Goal: Task Accomplishment & Management: Use online tool/utility

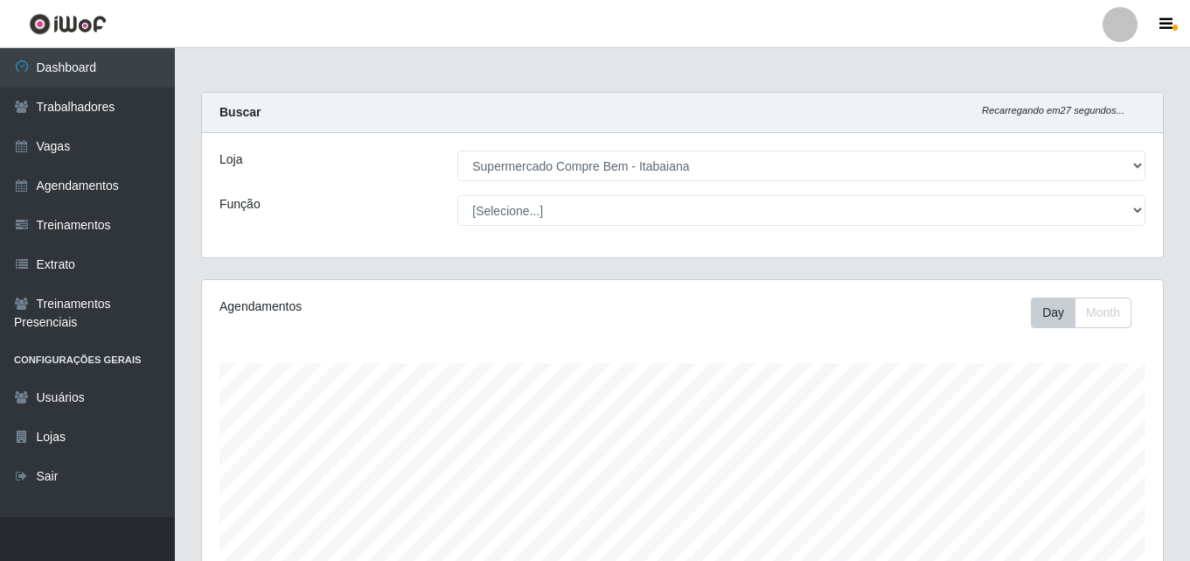
select select "264"
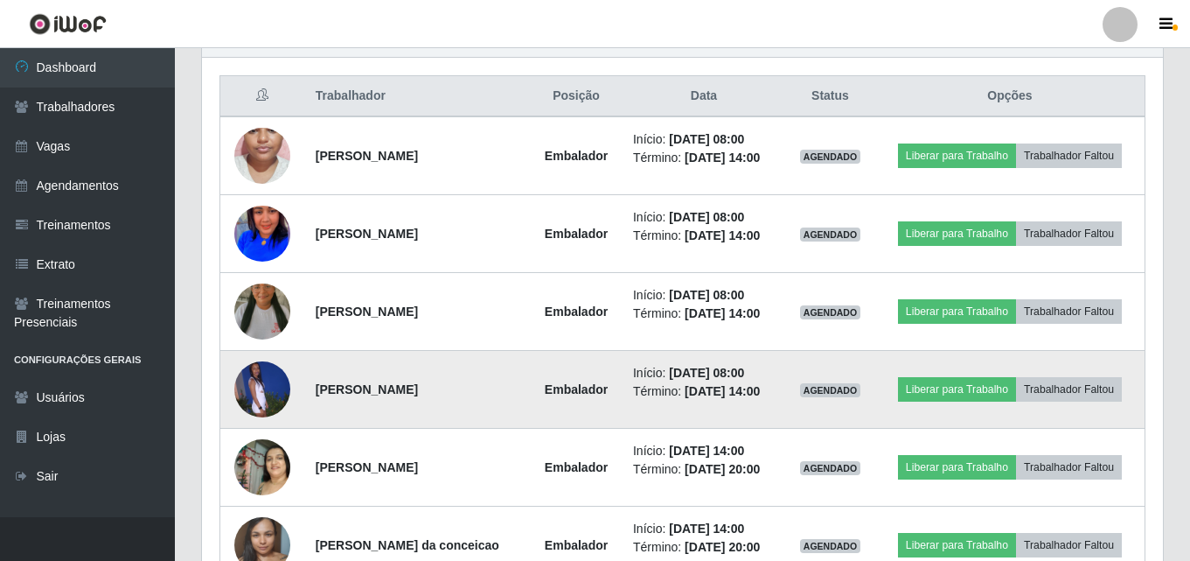
scroll to position [363, 961]
click at [932, 390] on button "Liberar para Trabalho" at bounding box center [957, 389] width 118 height 24
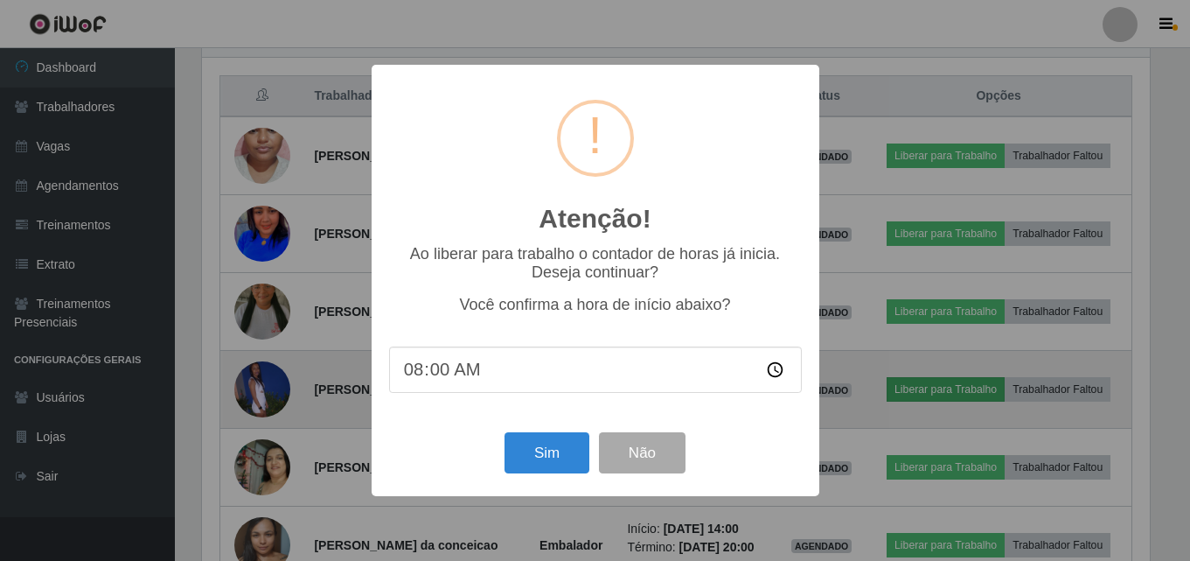
scroll to position [363, 952]
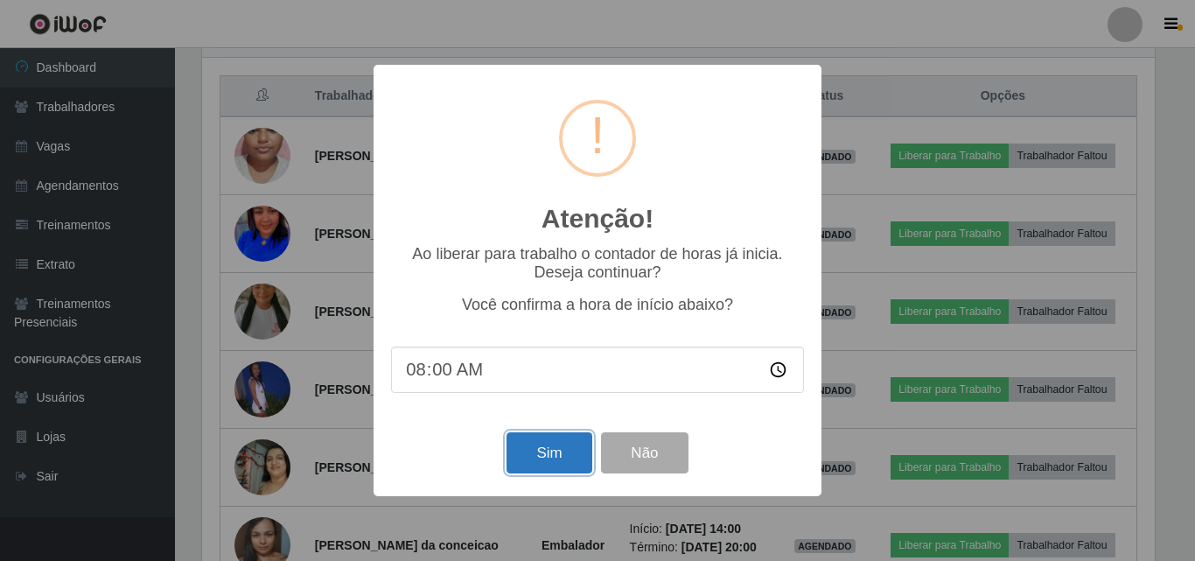
click at [551, 456] on button "Sim" at bounding box center [548, 452] width 85 height 41
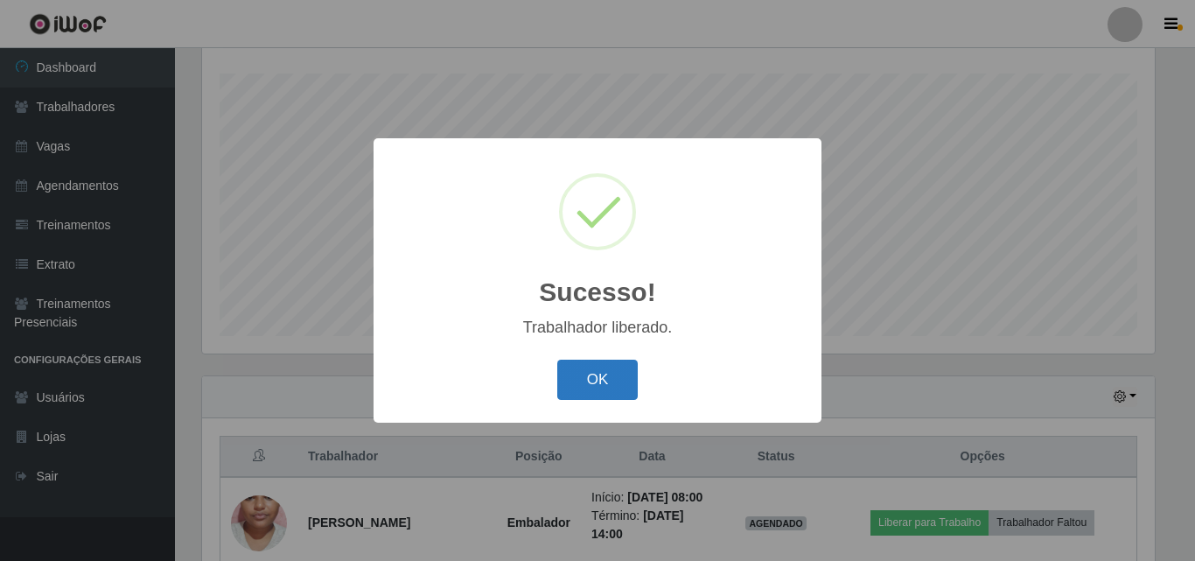
click at [617, 371] on button "OK" at bounding box center [597, 379] width 81 height 41
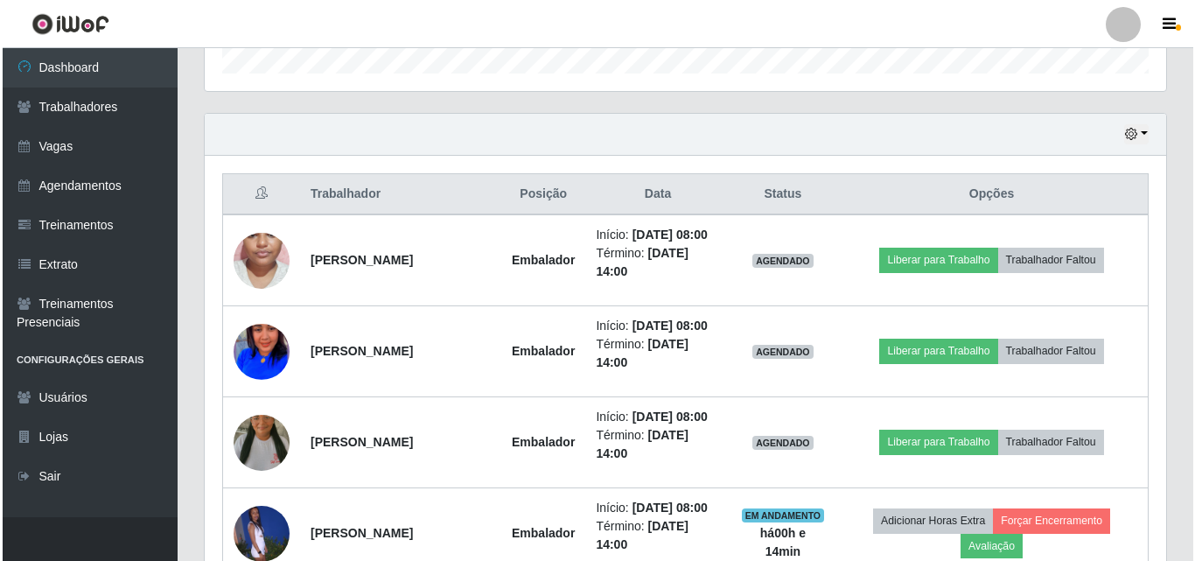
scroll to position [639, 0]
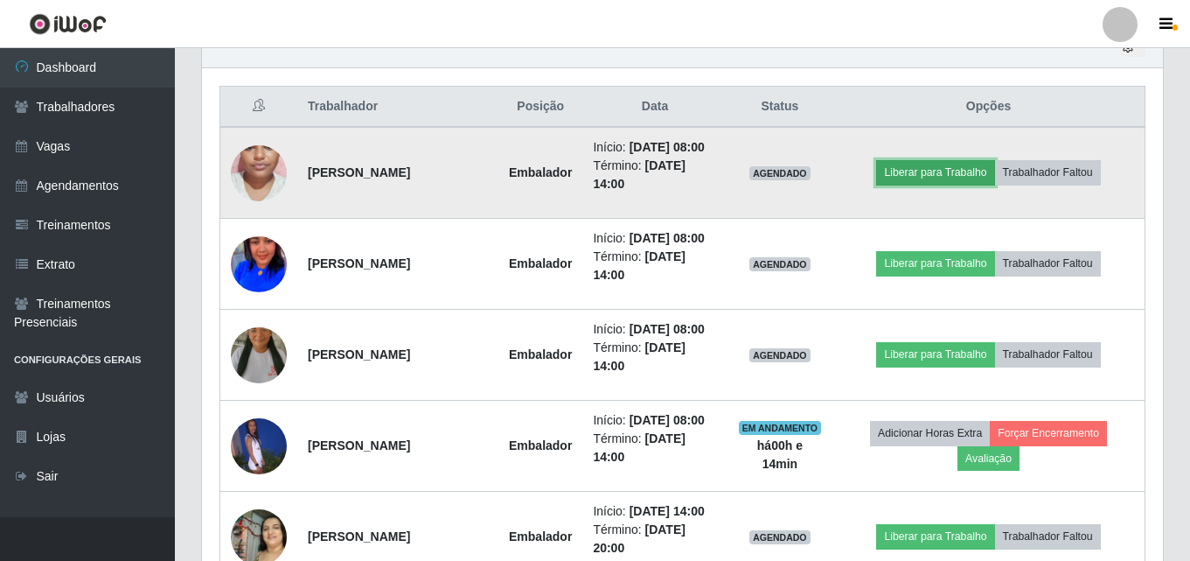
click at [927, 173] on button "Liberar para Trabalho" at bounding box center [935, 172] width 118 height 24
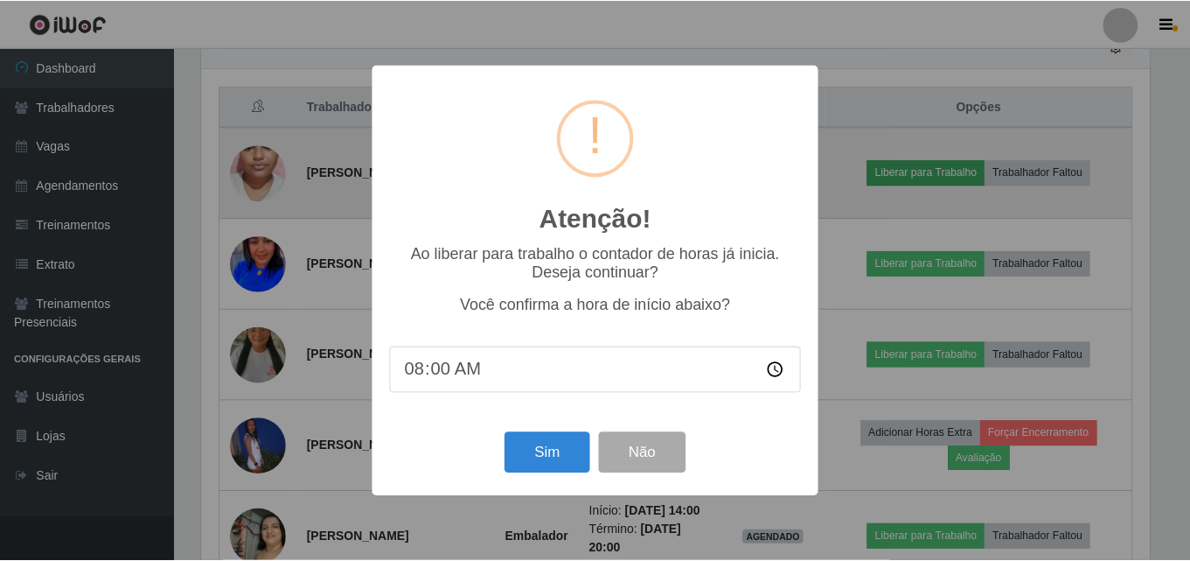
scroll to position [363, 952]
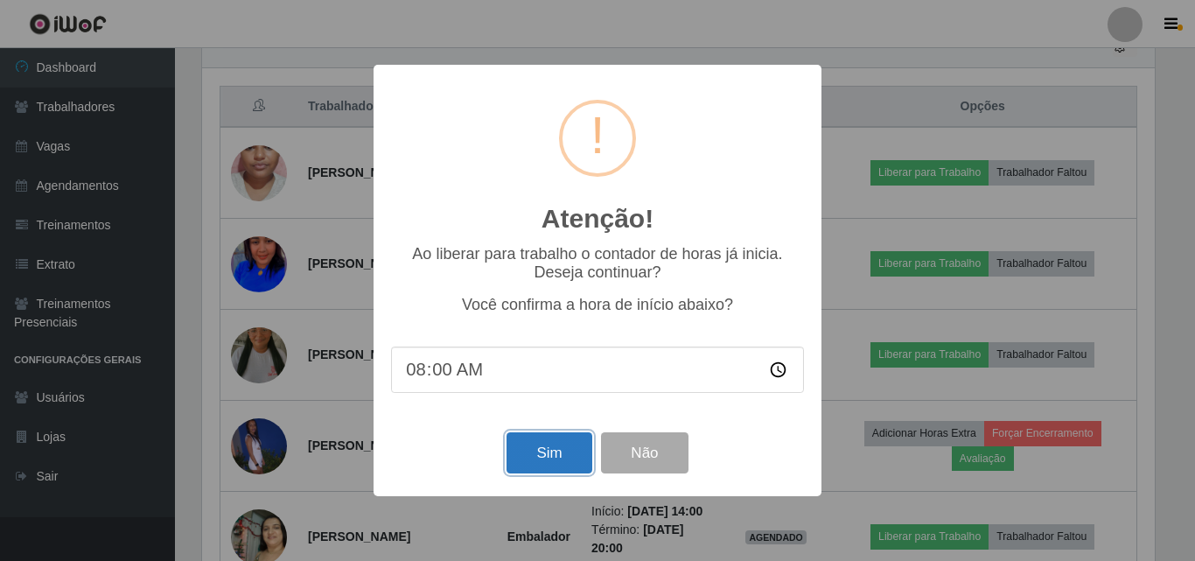
click at [563, 454] on button "Sim" at bounding box center [548, 452] width 85 height 41
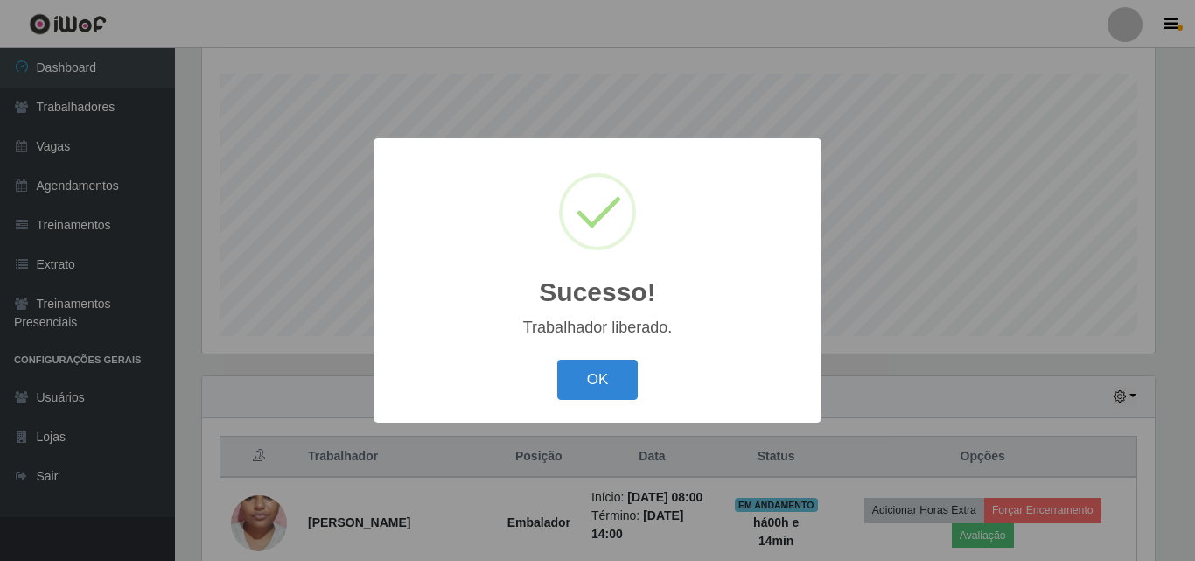
click at [557, 359] on button "OK" at bounding box center [597, 379] width 81 height 41
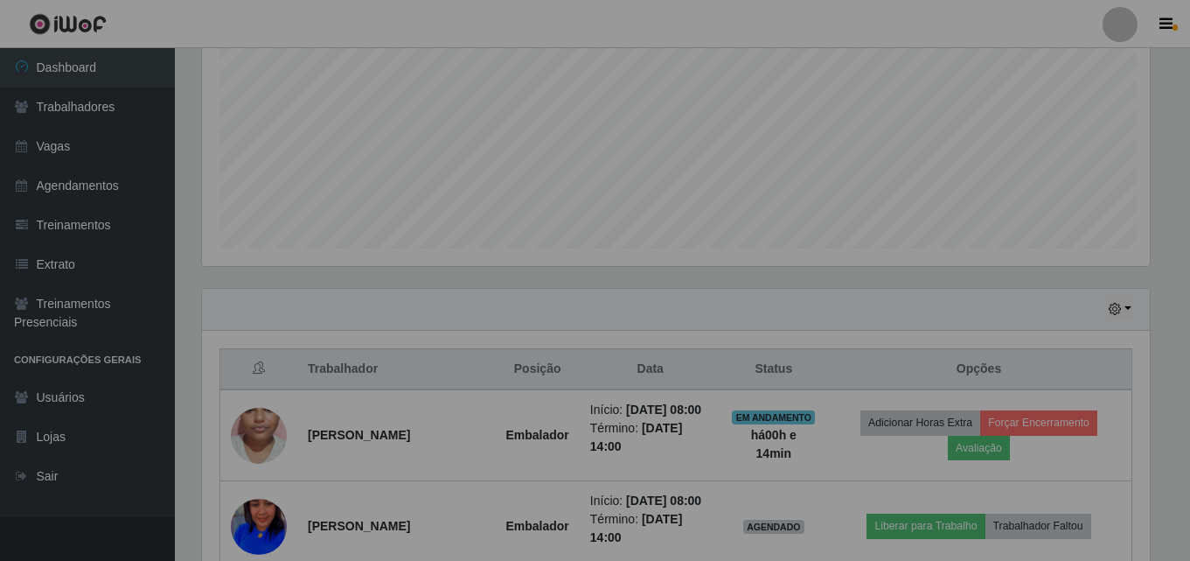
scroll to position [552, 0]
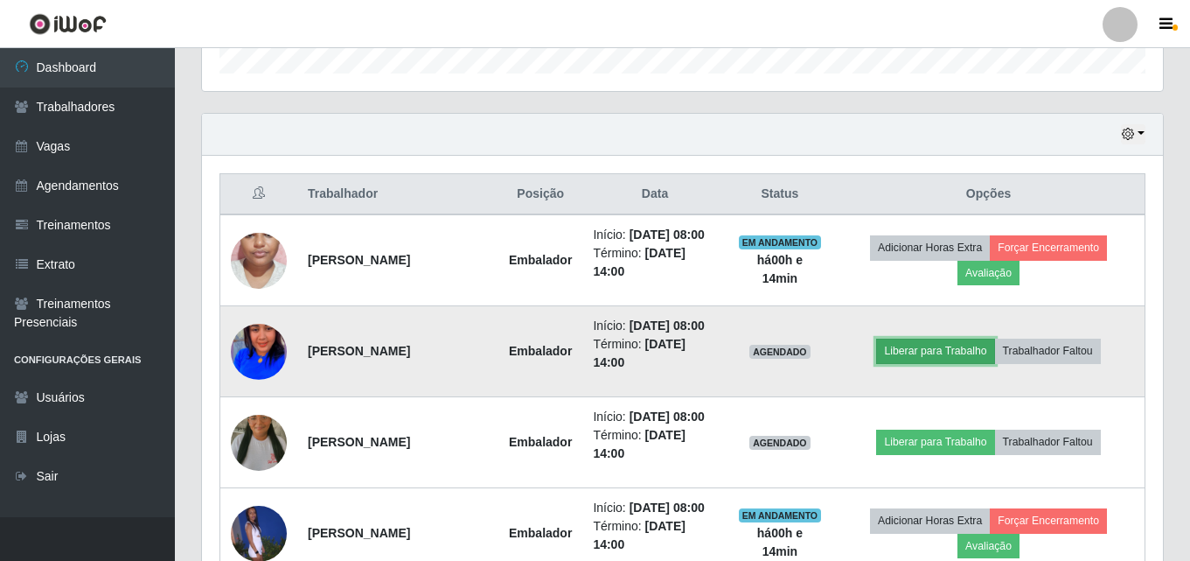
click at [958, 348] on button "Liberar para Trabalho" at bounding box center [935, 350] width 118 height 24
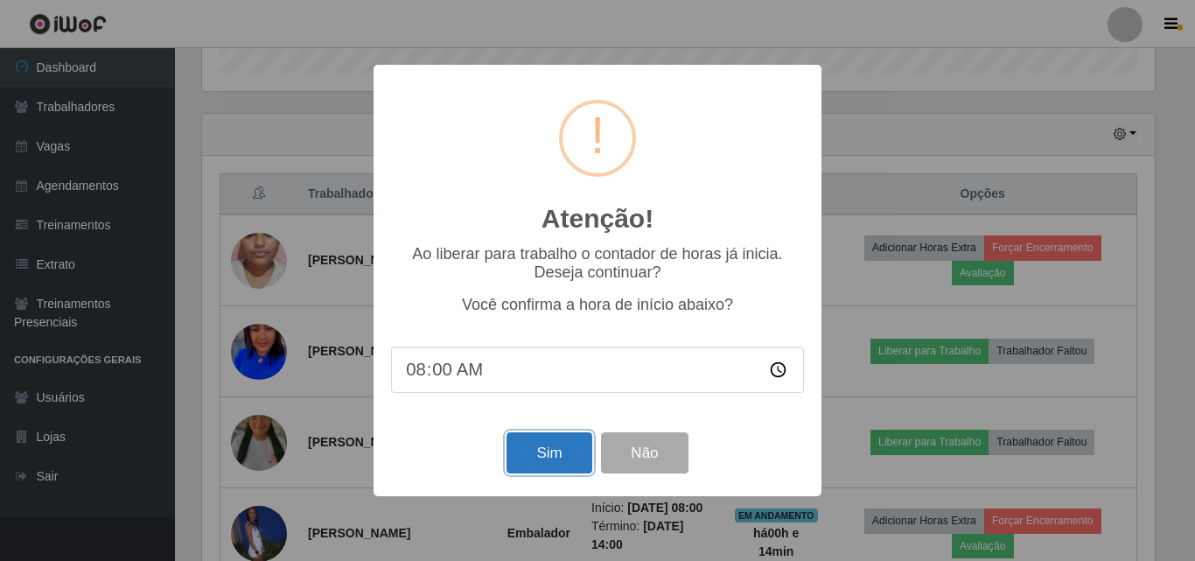
click at [554, 450] on button "Sim" at bounding box center [548, 452] width 85 height 41
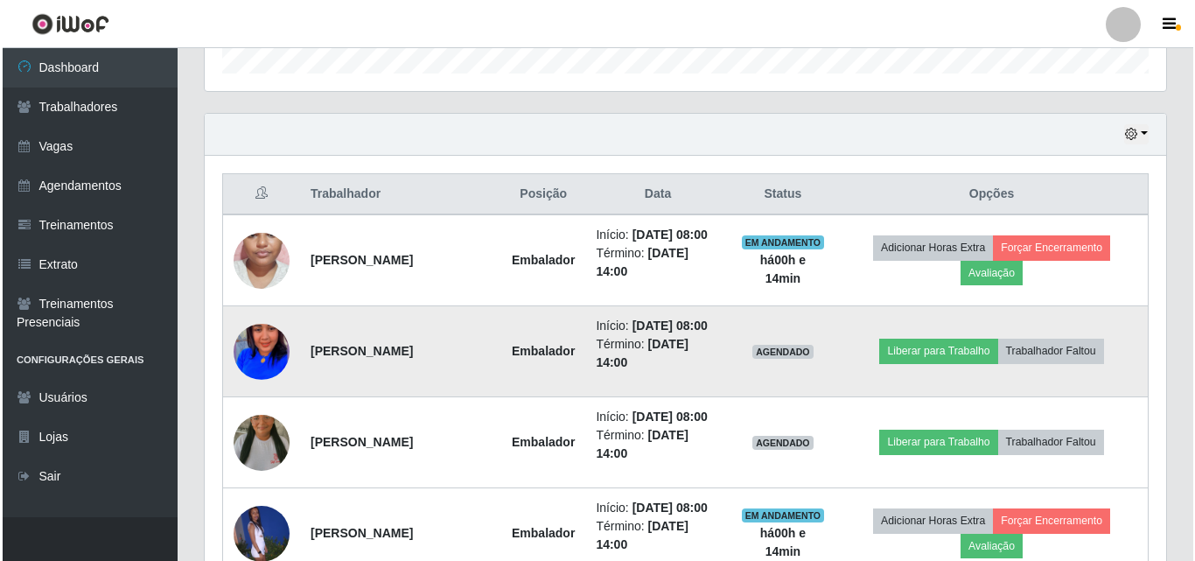
scroll to position [0, 0]
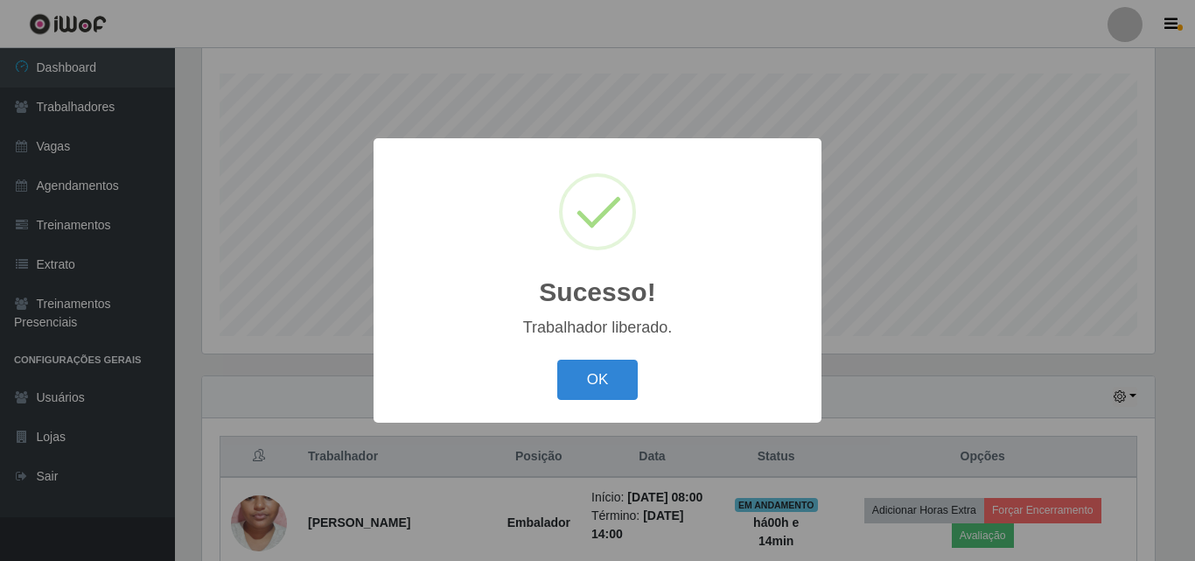
click at [557, 359] on button "OK" at bounding box center [597, 379] width 81 height 41
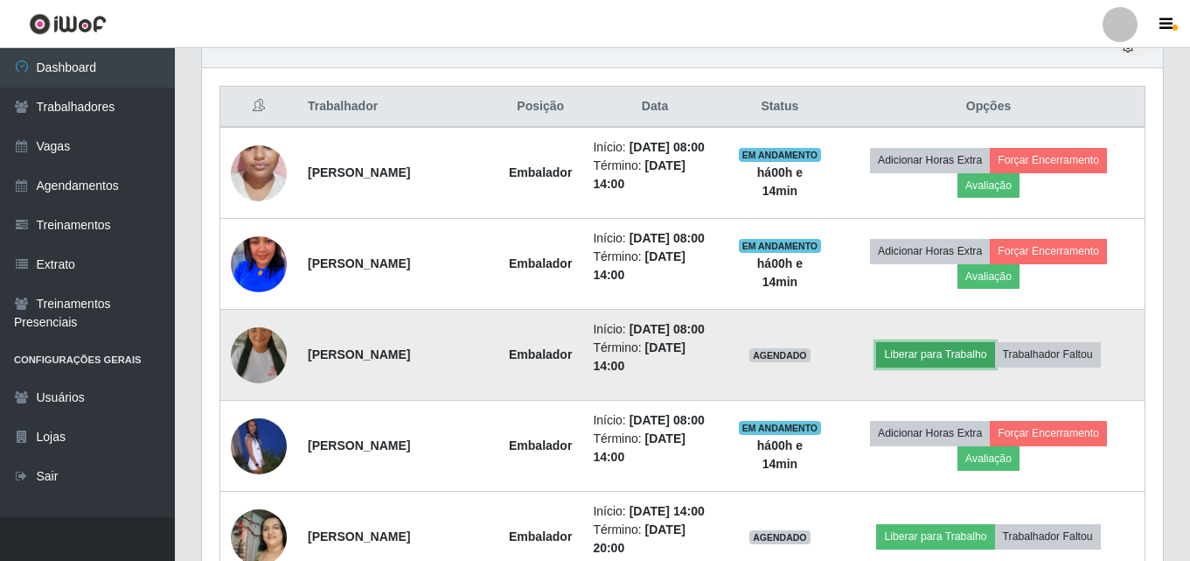
click at [922, 363] on button "Liberar para Trabalho" at bounding box center [935, 354] width 118 height 24
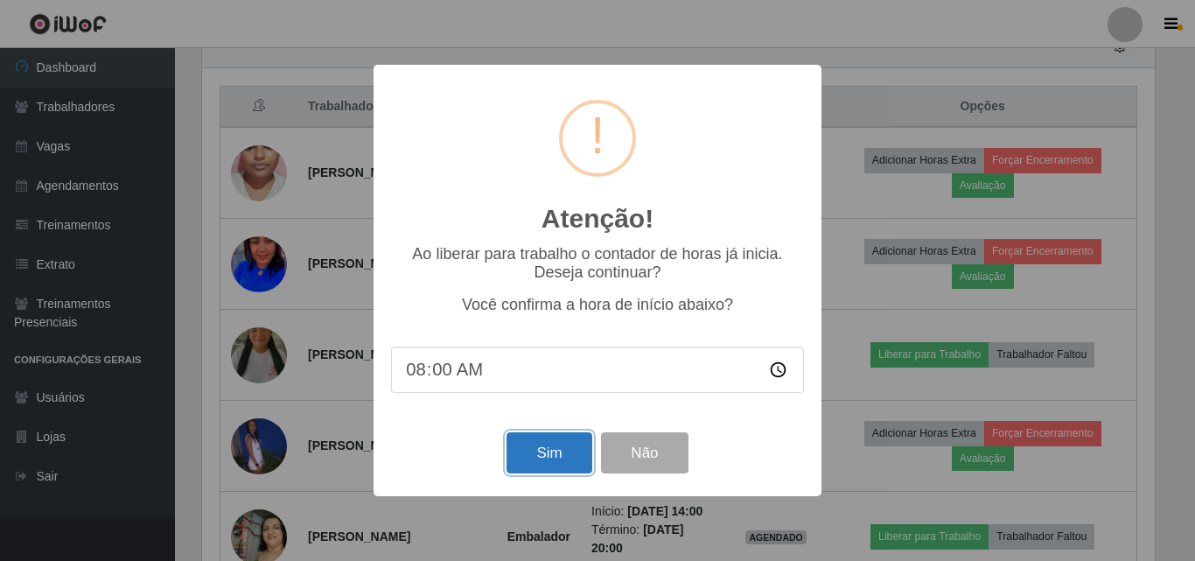
click at [510, 463] on button "Sim" at bounding box center [548, 452] width 85 height 41
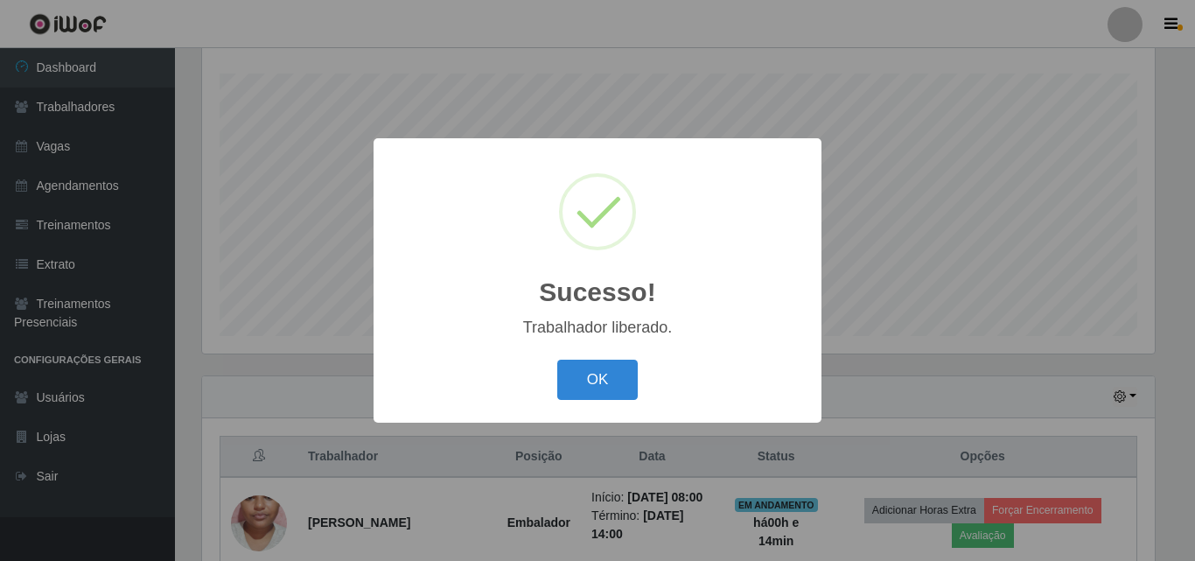
click at [557, 359] on button "OK" at bounding box center [597, 379] width 81 height 41
